Goal: Find specific page/section: Find specific page/section

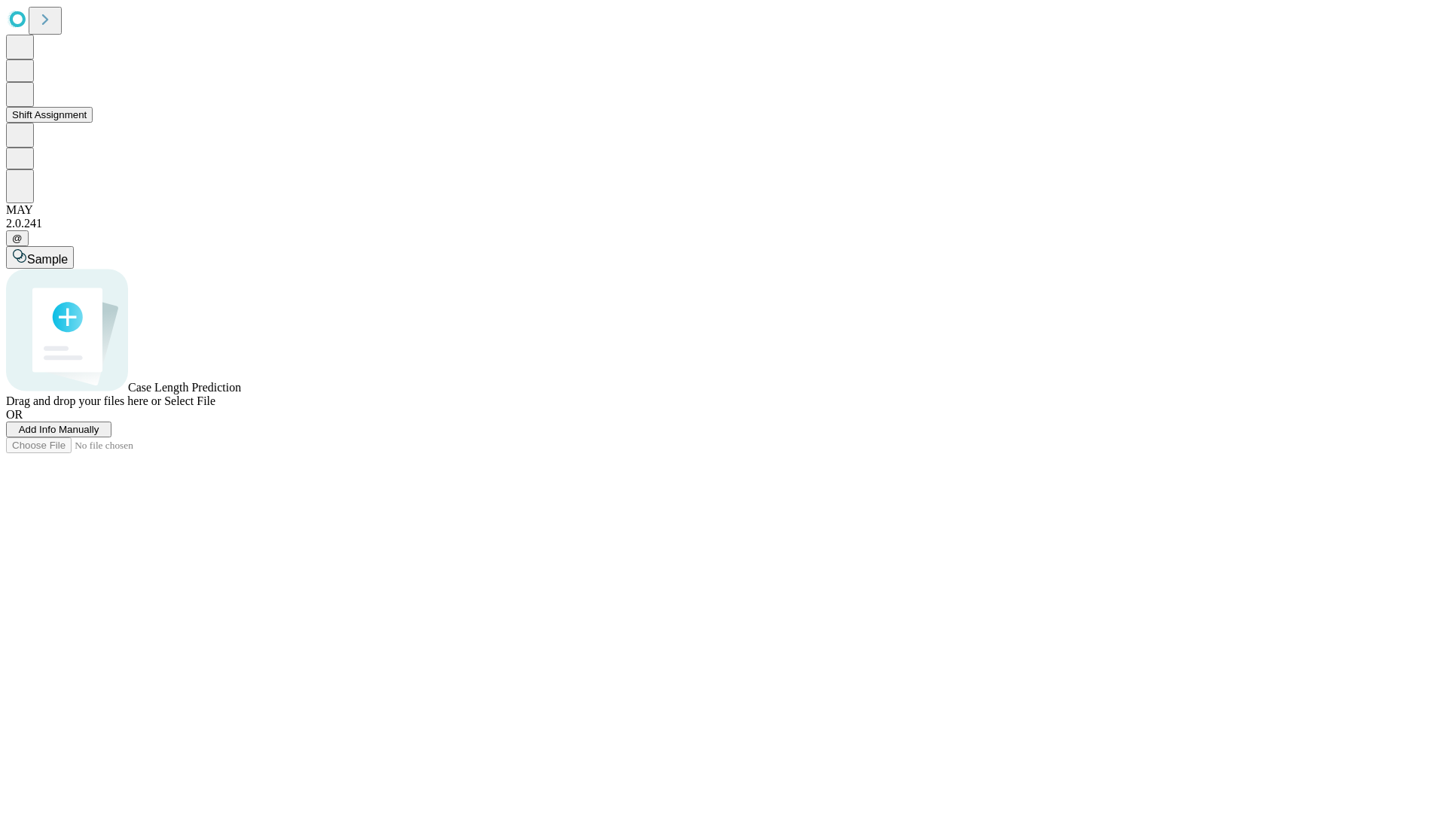
click at [93, 123] on button "Shift Assignment" at bounding box center [49, 115] width 87 height 16
